Goal: Navigation & Orientation: Find specific page/section

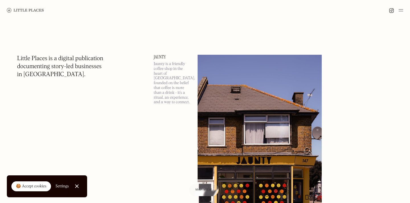
click at [401, 12] on img at bounding box center [401, 10] width 5 height 7
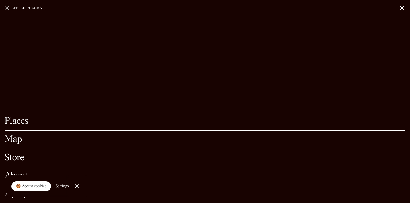
scroll to position [93, 0]
click at [76, 187] on div at bounding box center [77, 186] width 4 height 4
click at [74, 192] on link "Apply" at bounding box center [205, 194] width 401 height 9
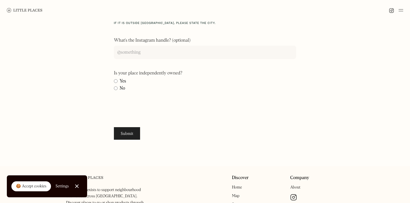
scroll to position [269, 0]
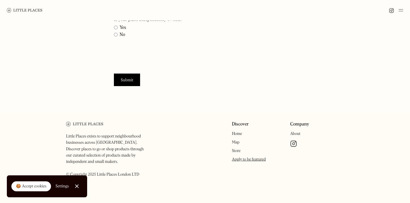
click at [299, 131] on div "Company About Manage cookies" at bounding box center [317, 151] width 54 height 59
click at [298, 133] on link "About" at bounding box center [295, 134] width 10 height 4
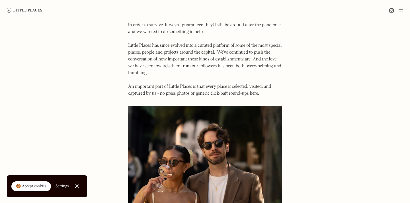
scroll to position [61, 0]
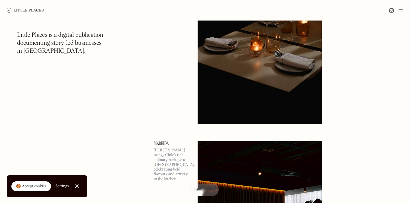
scroll to position [319, 0]
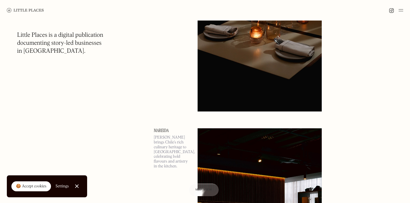
click at [246, 105] on img at bounding box center [260, 22] width 124 height 180
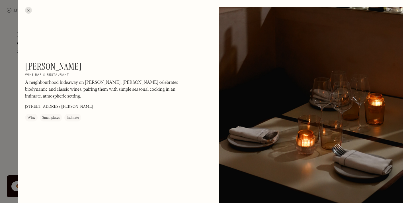
drag, startPoint x: 280, startPoint y: 121, endPoint x: 246, endPoint y: 82, distance: 51.5
click at [246, 82] on div at bounding box center [311, 122] width 185 height 231
drag, startPoint x: 292, startPoint y: 101, endPoint x: 274, endPoint y: 52, distance: 51.8
click at [274, 52] on div at bounding box center [311, 122] width 185 height 231
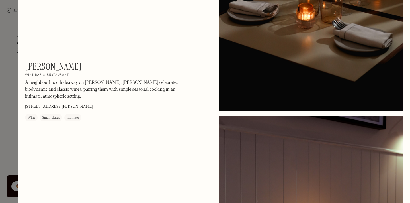
scroll to position [278, 0]
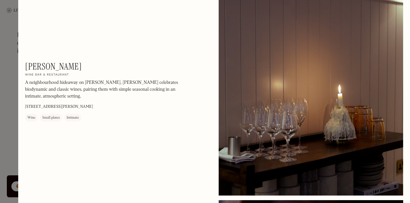
drag, startPoint x: 275, startPoint y: 53, endPoint x: 225, endPoint y: 79, distance: 56.7
click at [225, 79] on div at bounding box center [311, 80] width 185 height 231
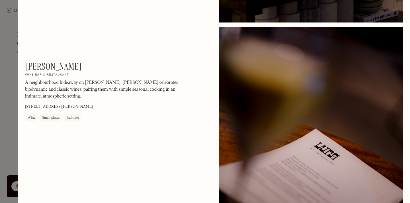
scroll to position [896, 0]
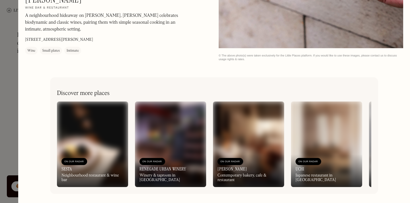
click at [325, 121] on img at bounding box center [326, 144] width 71 height 86
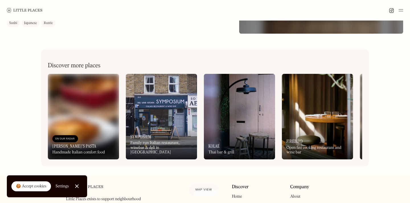
scroll to position [227, 0]
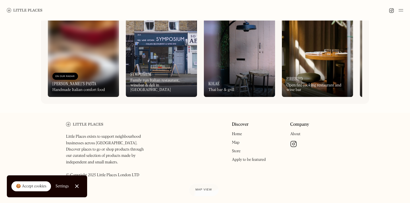
click at [245, 75] on div "On Our Radar Kolae Thai bar & grill" at bounding box center [239, 81] width 71 height 31
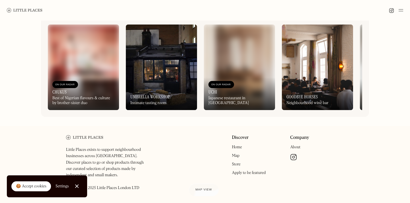
scroll to position [269, 0]
